Goal: Task Accomplishment & Management: Manage account settings

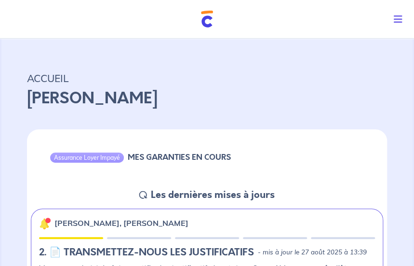
click at [394, 18] on icon "Toggle navigation" at bounding box center [398, 19] width 9 height 10
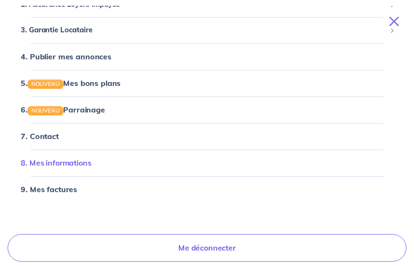
scroll to position [80, 0]
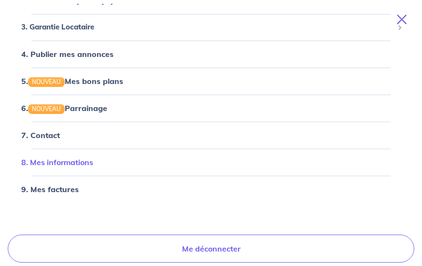
click at [58, 163] on link "8. Mes informations" at bounding box center [57, 162] width 72 height 10
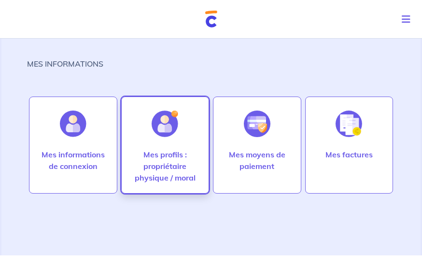
click at [154, 158] on p "Mes profils : propriétaire physique / moral" at bounding box center [165, 166] width 68 height 35
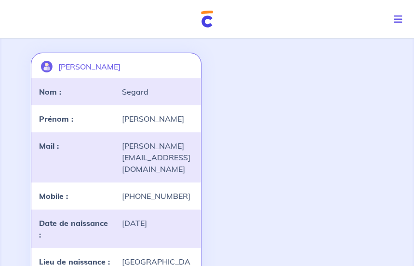
scroll to position [29, 0]
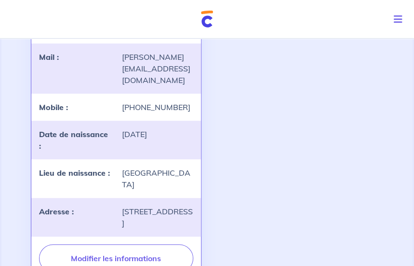
scroll to position [174, 0]
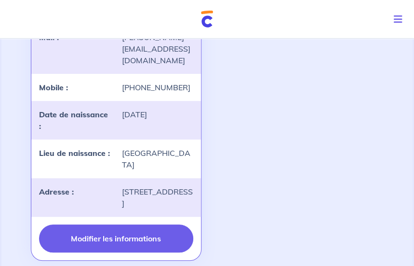
click at [129, 225] on button "Modifier les informations" at bounding box center [116, 238] width 154 height 28
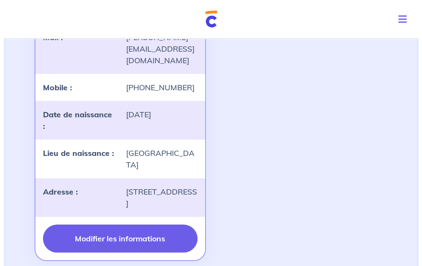
scroll to position [0, 0]
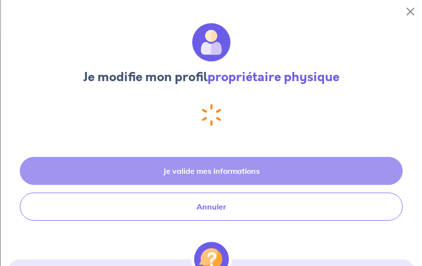
select select "FR"
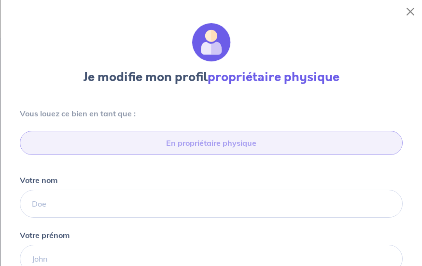
type input "06 95 49 92 92"
type input "[STREET_ADDRESS]"
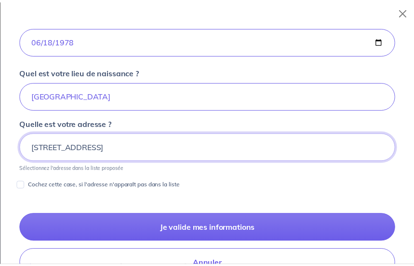
scroll to position [431, 0]
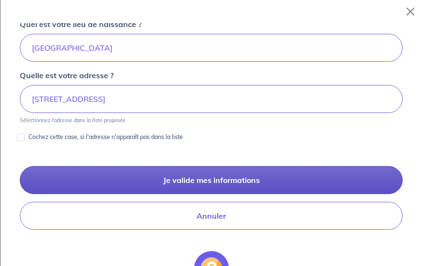
click at [210, 179] on button "Je valide mes informations" at bounding box center [211, 180] width 382 height 28
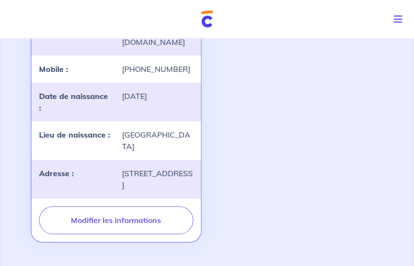
scroll to position [193, 0]
